Goal: Information Seeking & Learning: Compare options

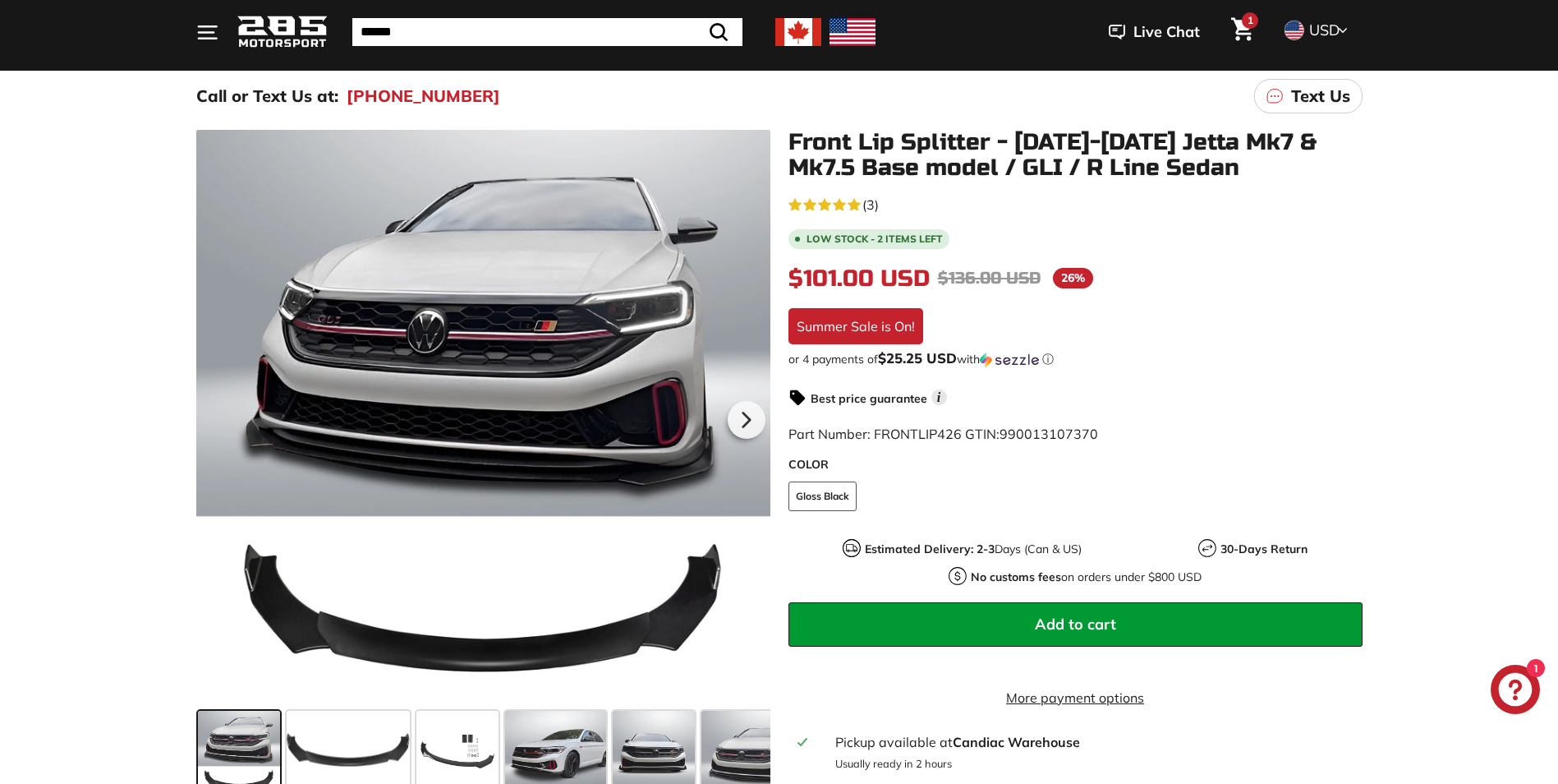
scroll to position [165, 0]
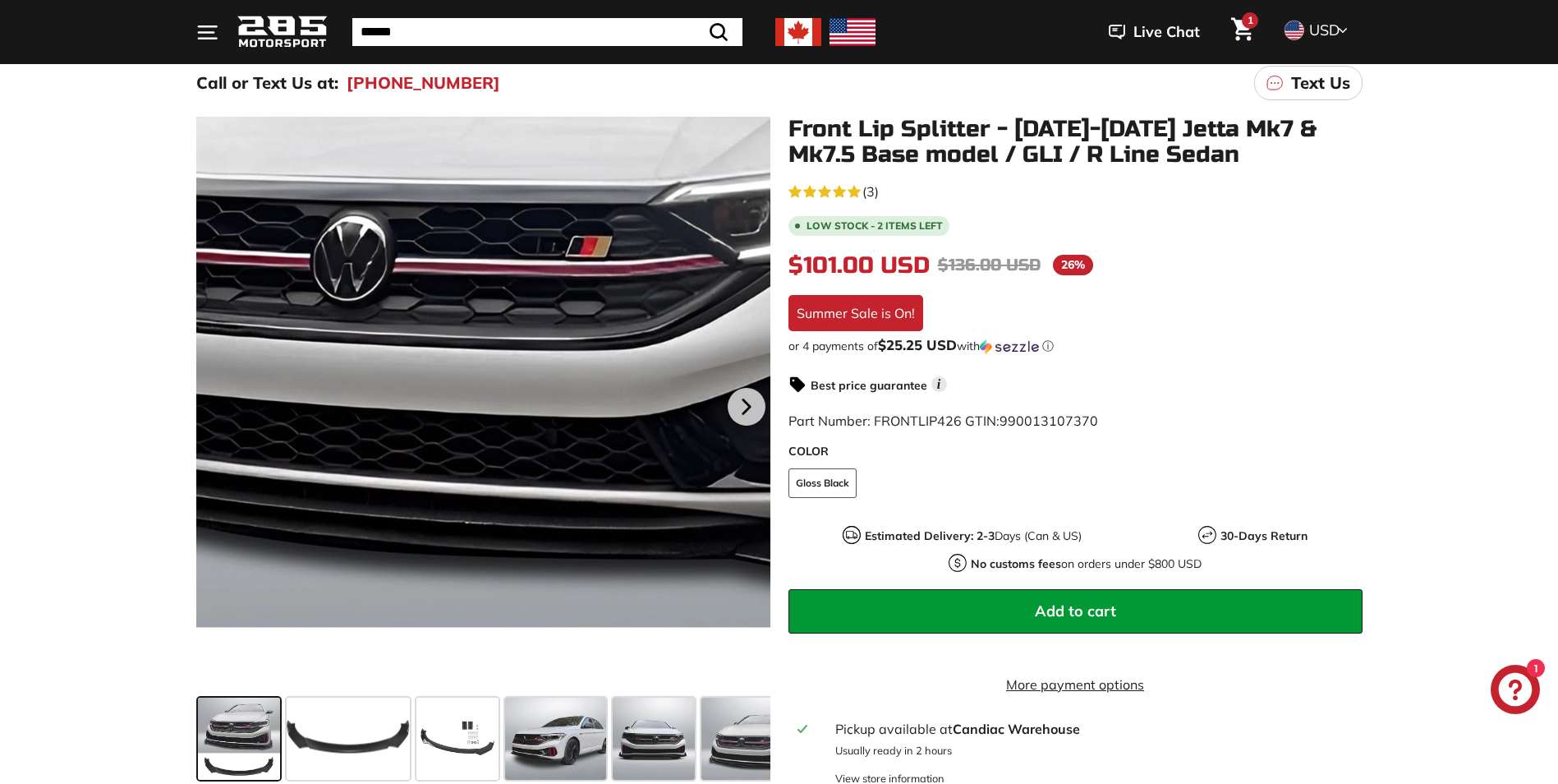
click at [502, 379] on div at bounding box center [484, 403] width 574 height 574
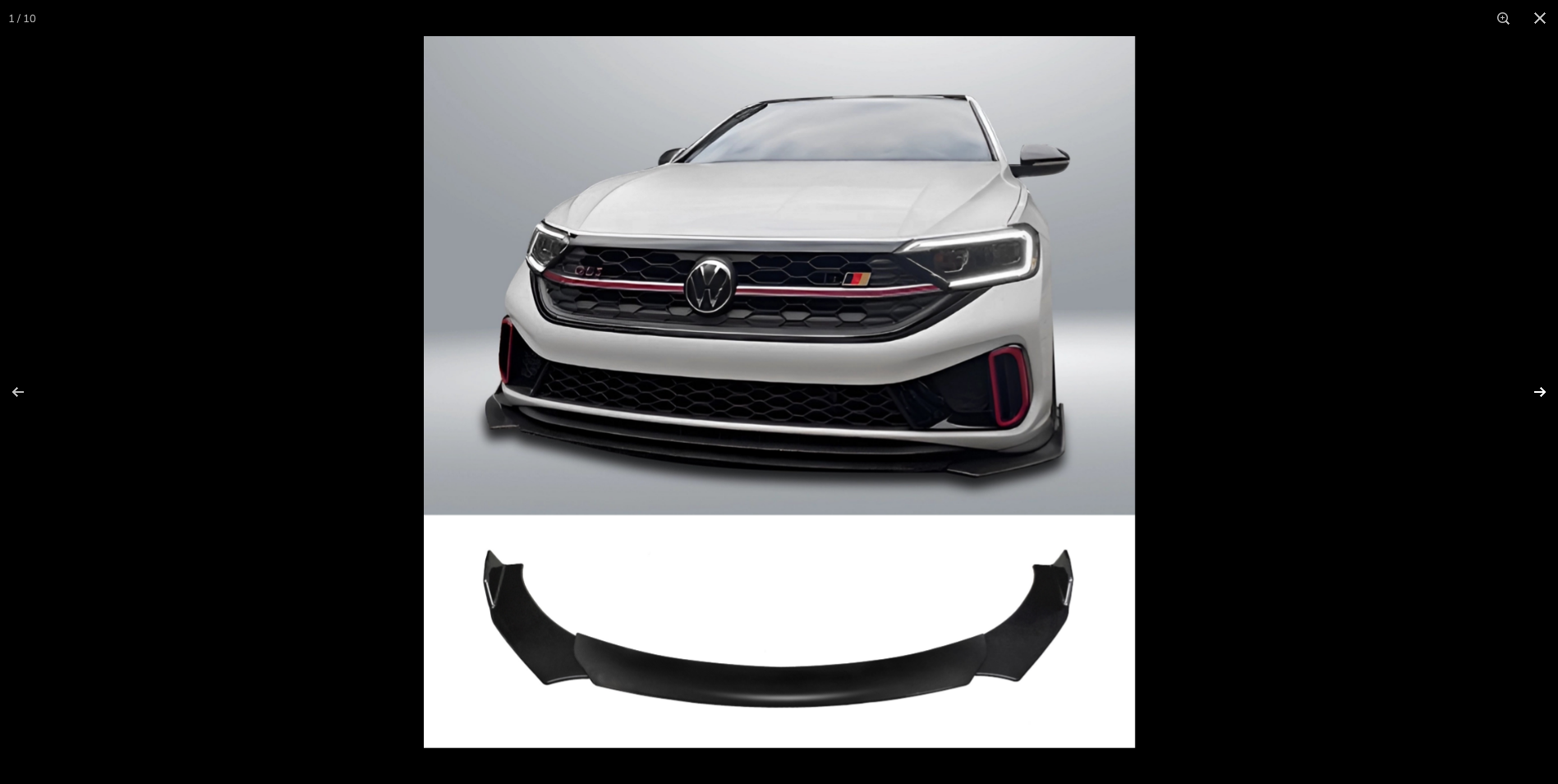
click at [1543, 388] on button at bounding box center [1529, 392] width 57 height 82
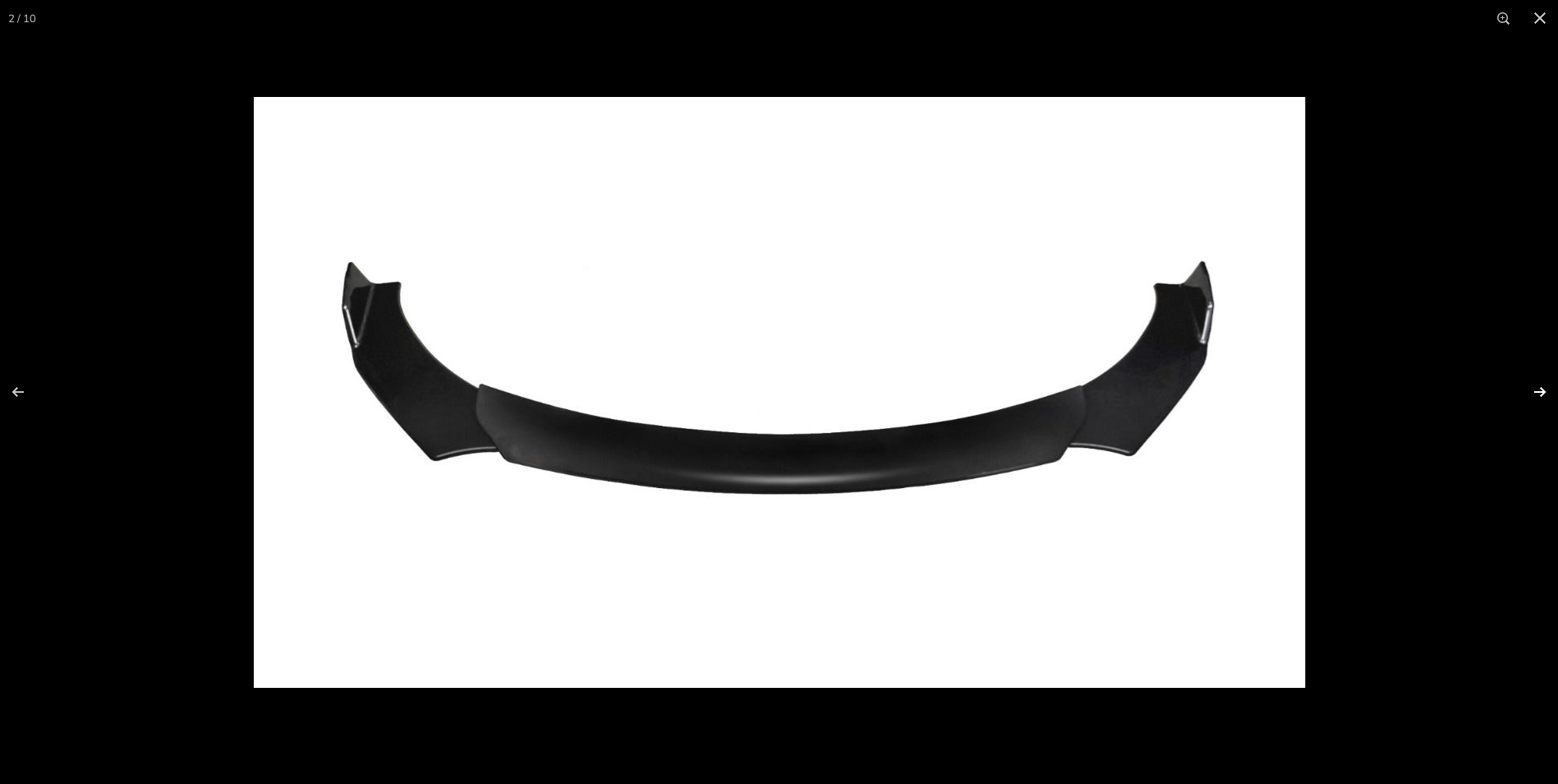
click at [1550, 386] on button at bounding box center [1529, 392] width 57 height 82
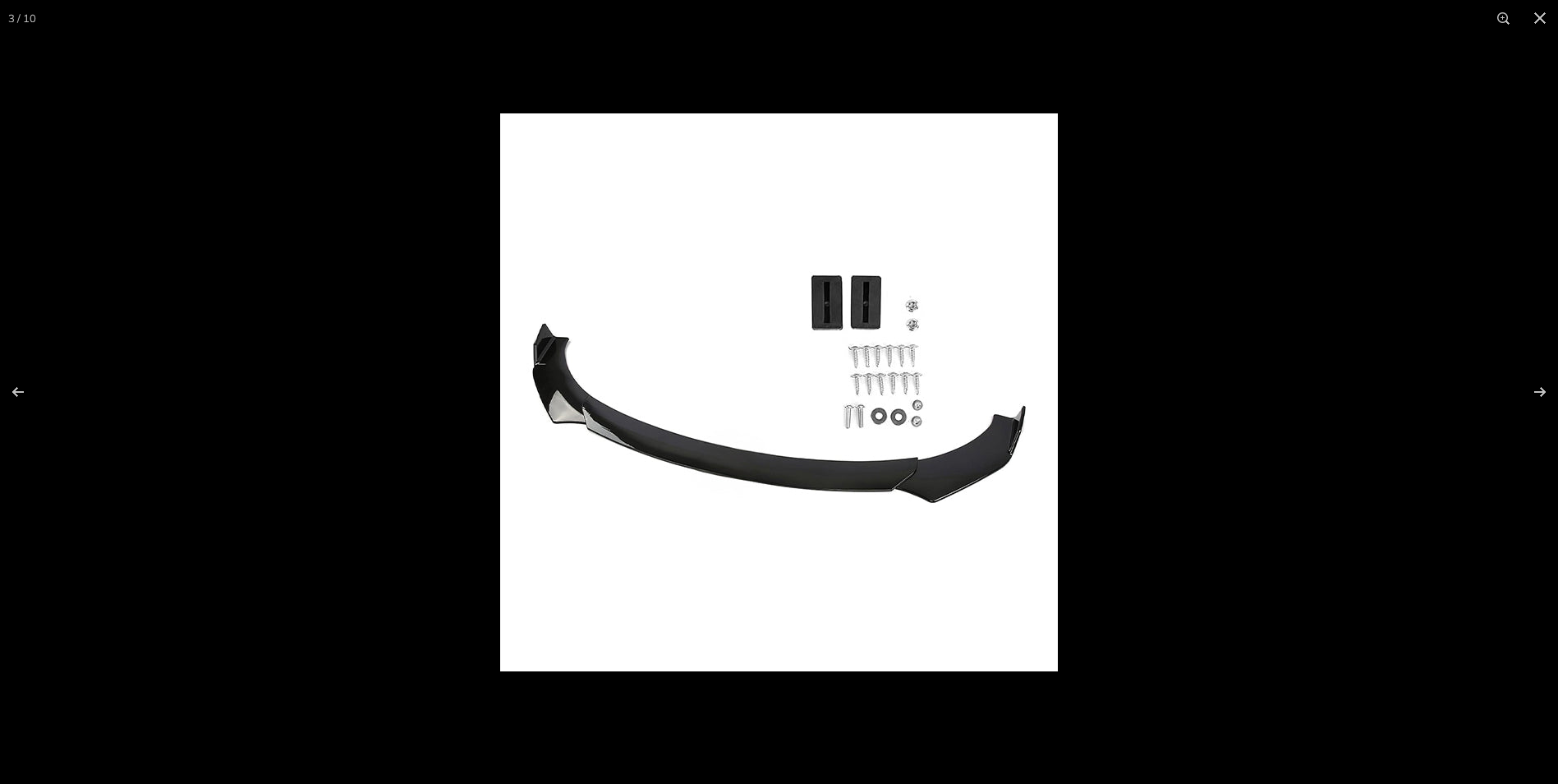
scroll to position [1532, 0]
click at [1547, 8] on button at bounding box center [1540, 18] width 36 height 36
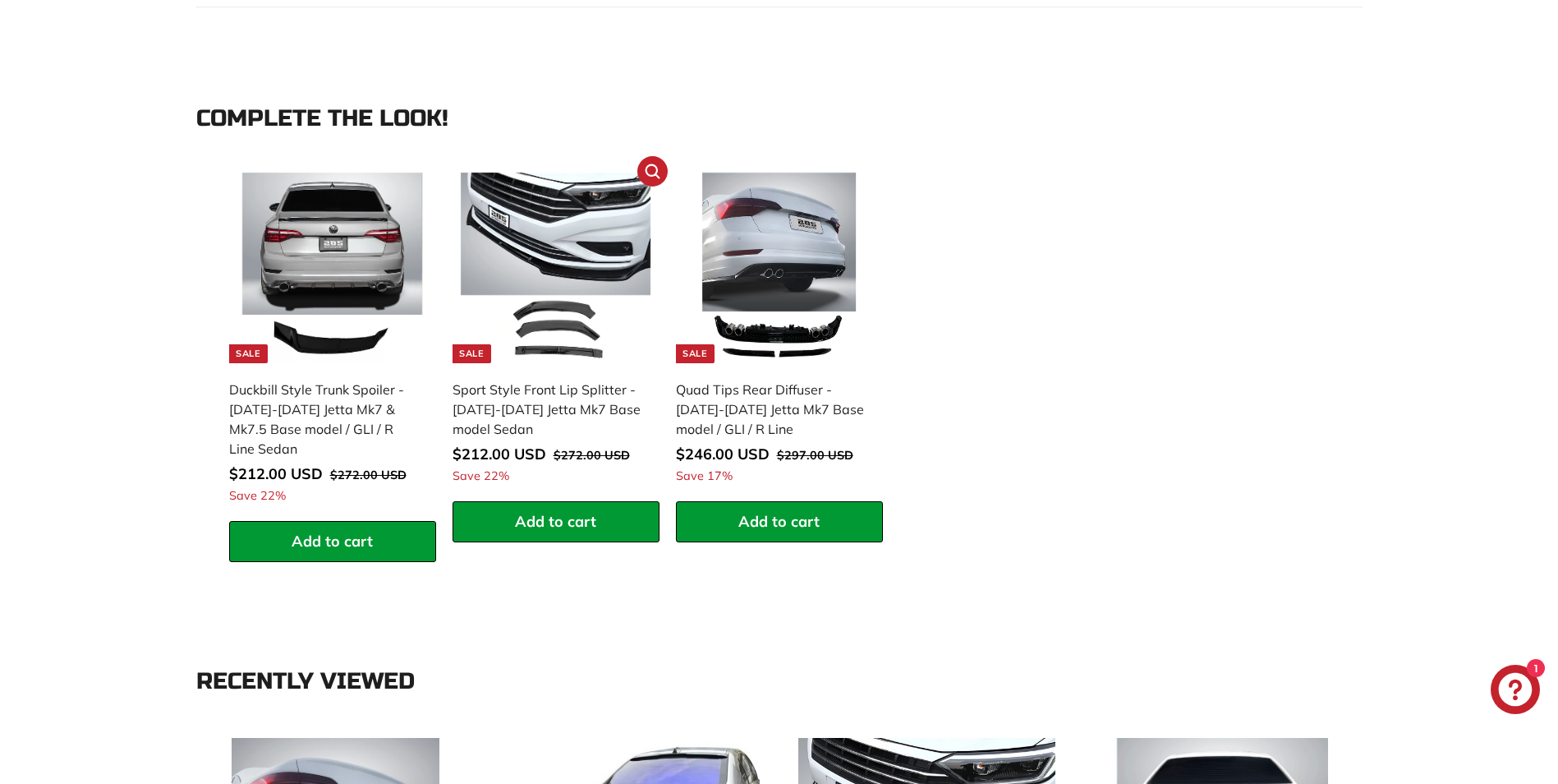
click at [547, 350] on img at bounding box center [556, 268] width 191 height 191
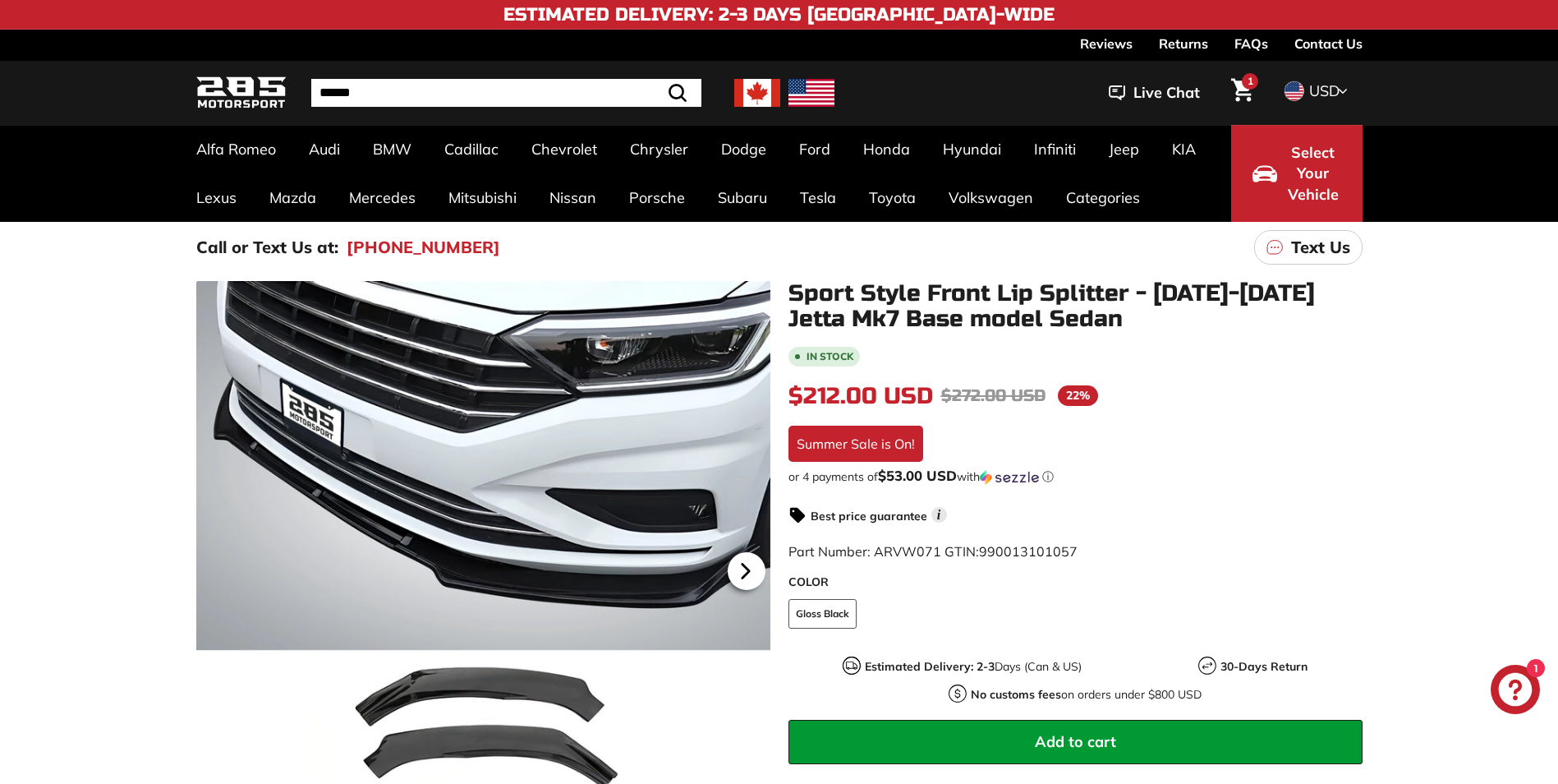
click at [752, 560] on icon at bounding box center [745, 570] width 38 height 38
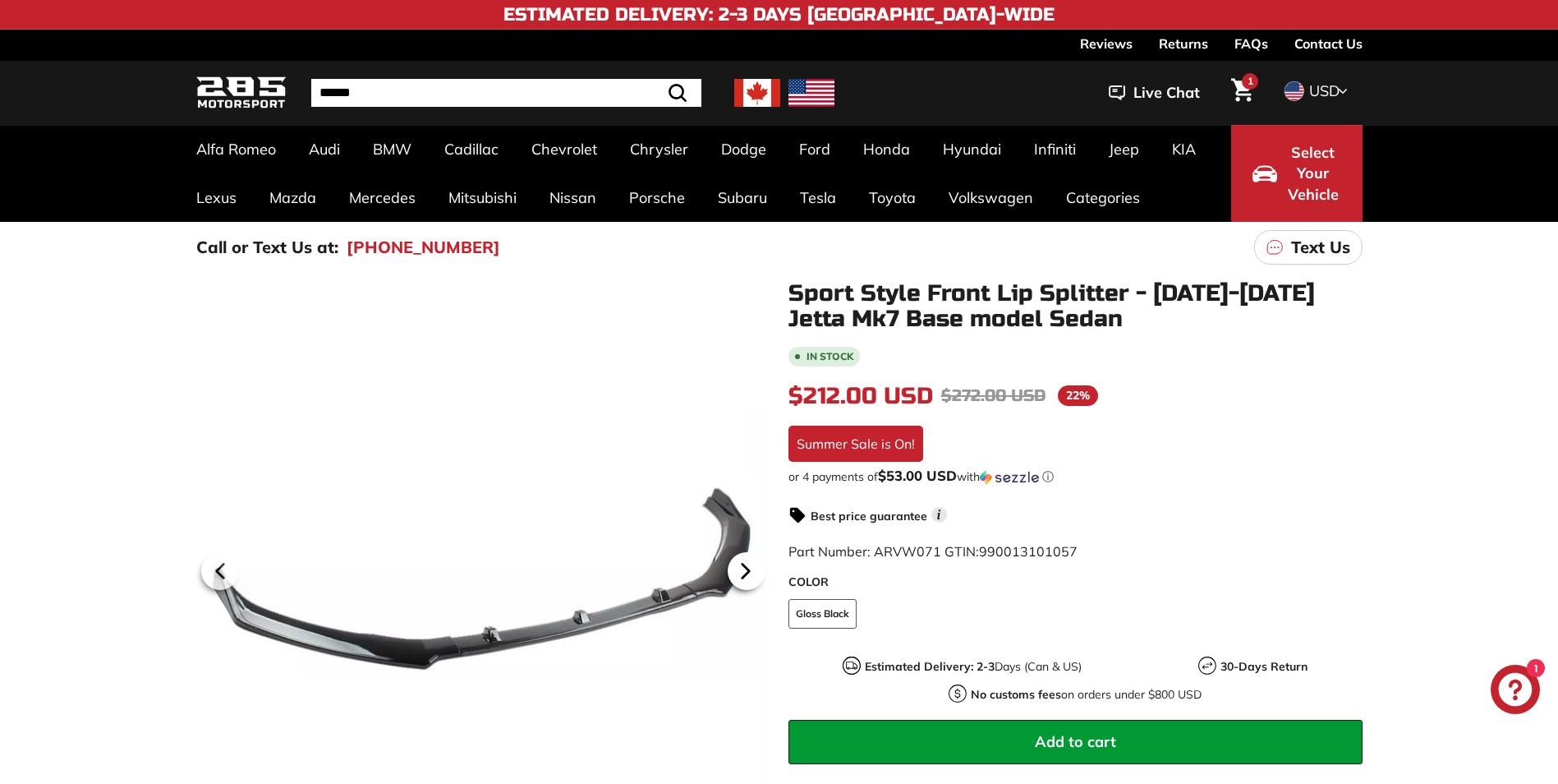
click at [751, 570] on icon at bounding box center [745, 570] width 38 height 38
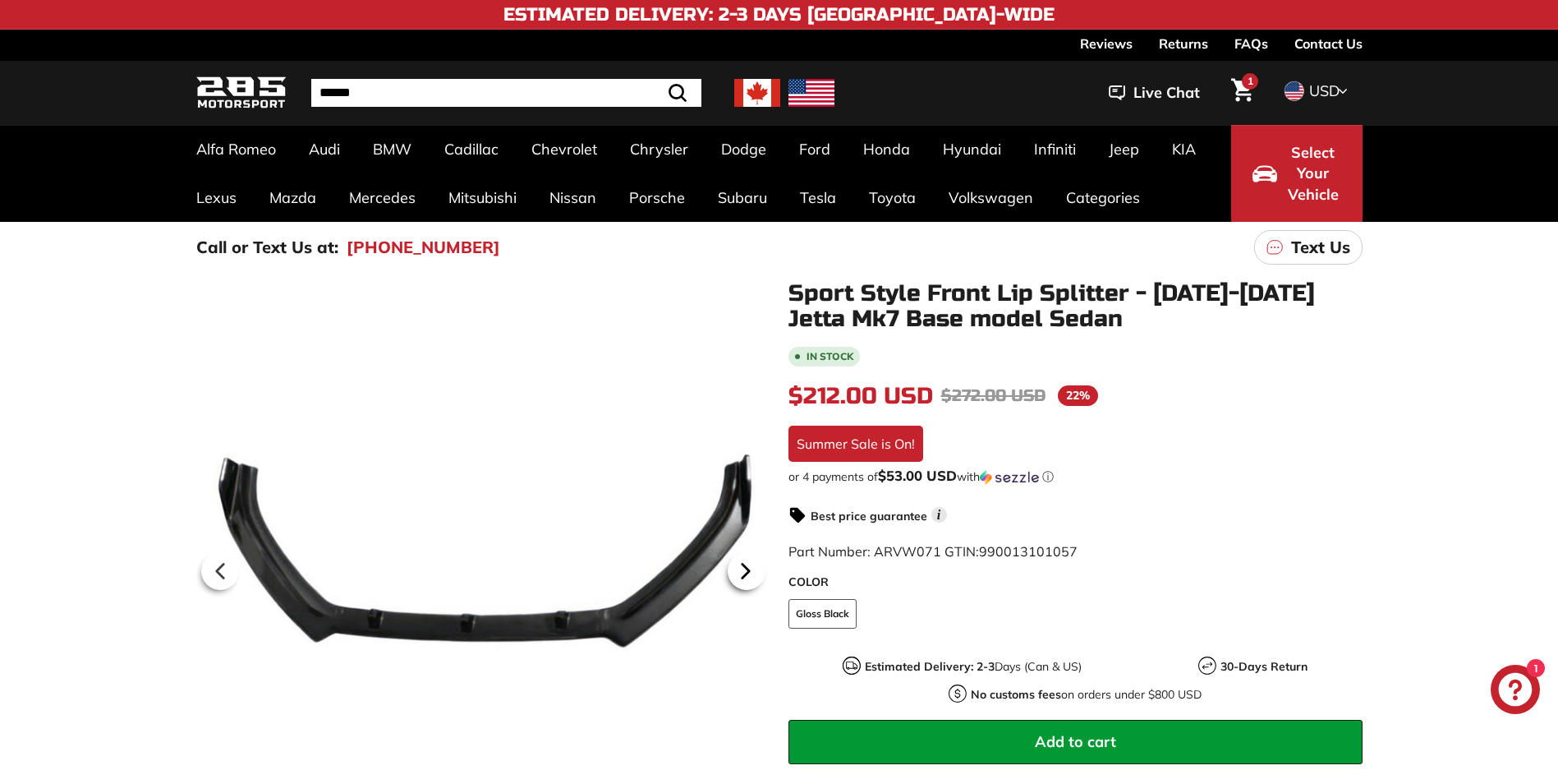
click at [751, 570] on icon at bounding box center [745, 570] width 38 height 38
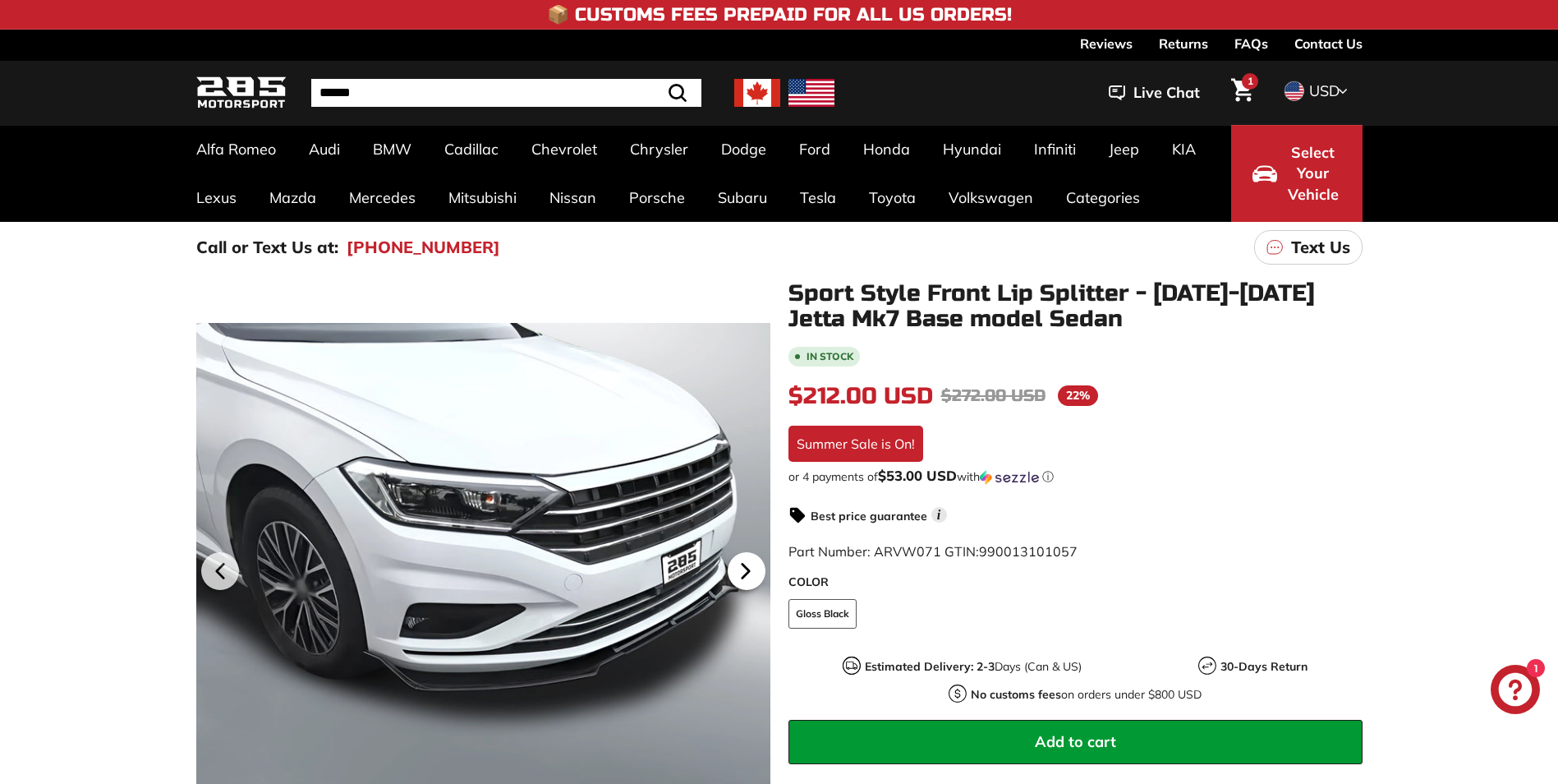
click at [751, 570] on icon at bounding box center [745, 570] width 38 height 38
